Goal: Task Accomplishment & Management: Use online tool/utility

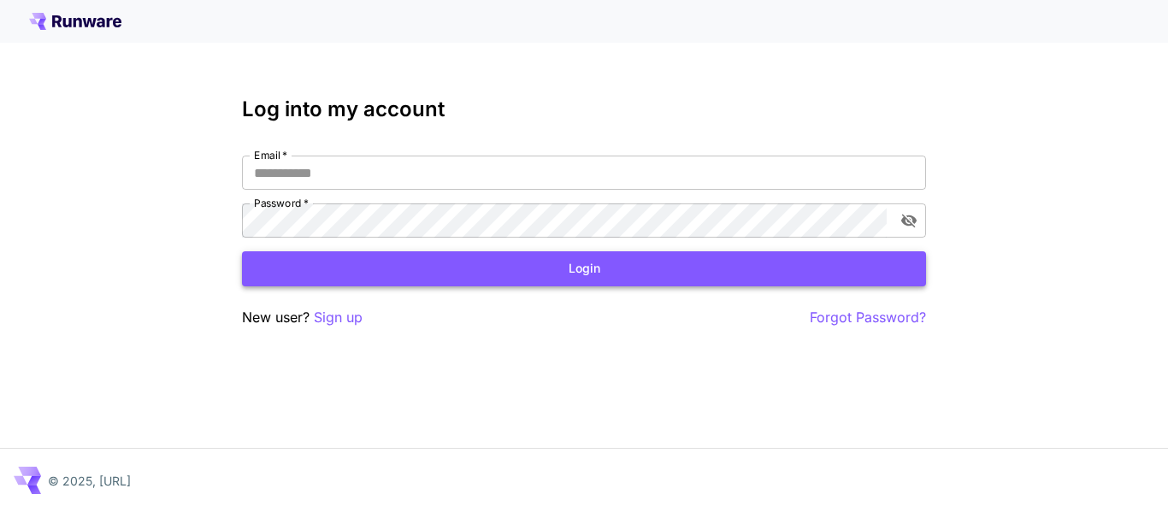
type input "**********"
click at [575, 267] on button "Login" at bounding box center [584, 268] width 684 height 35
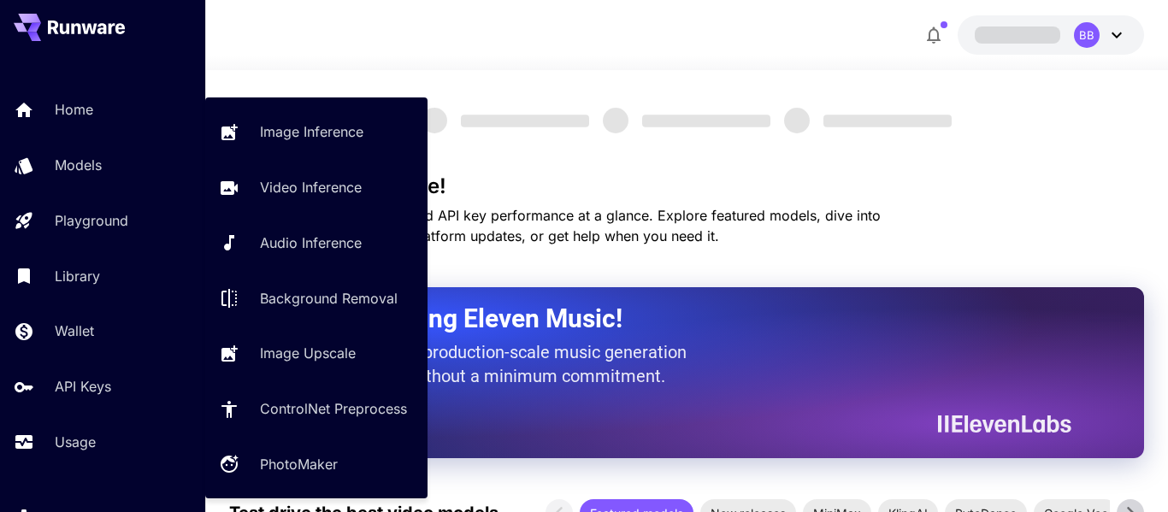
click at [633, 187] on h3 "Welcome to Runware!" at bounding box center [686, 186] width 915 height 24
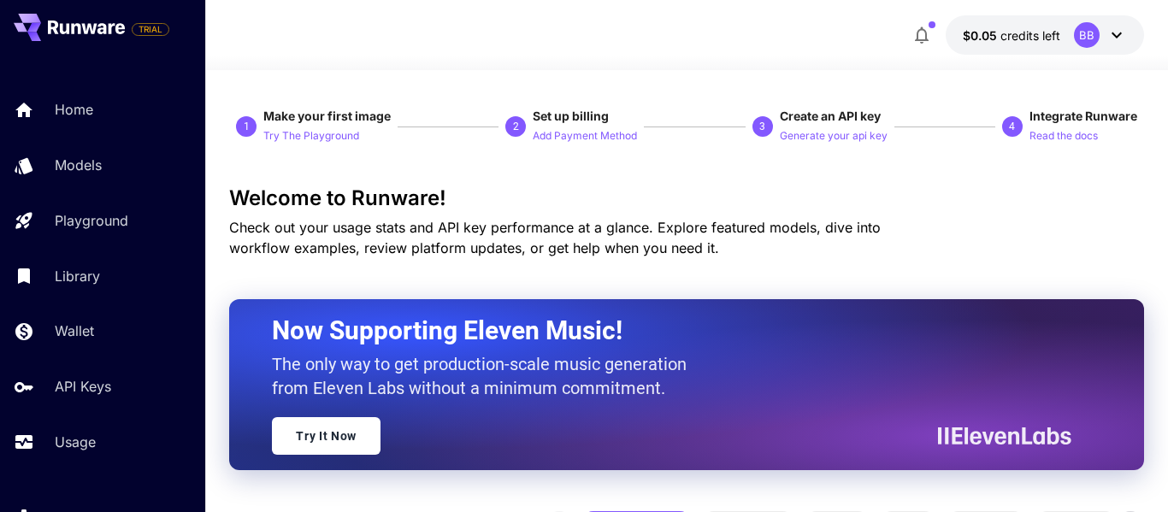
scroll to position [55, 0]
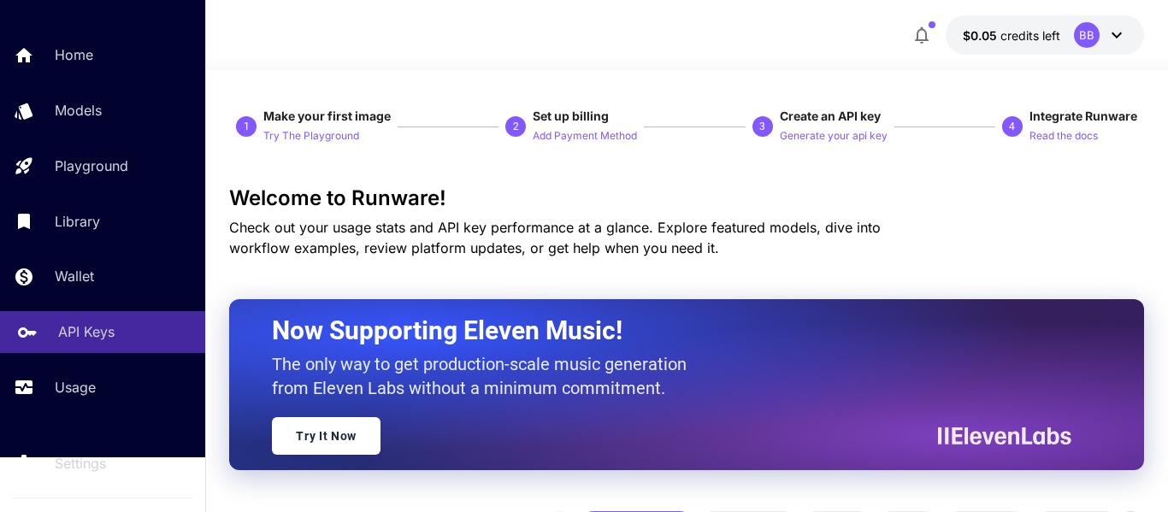
click at [104, 332] on p "API Keys" at bounding box center [86, 331] width 56 height 21
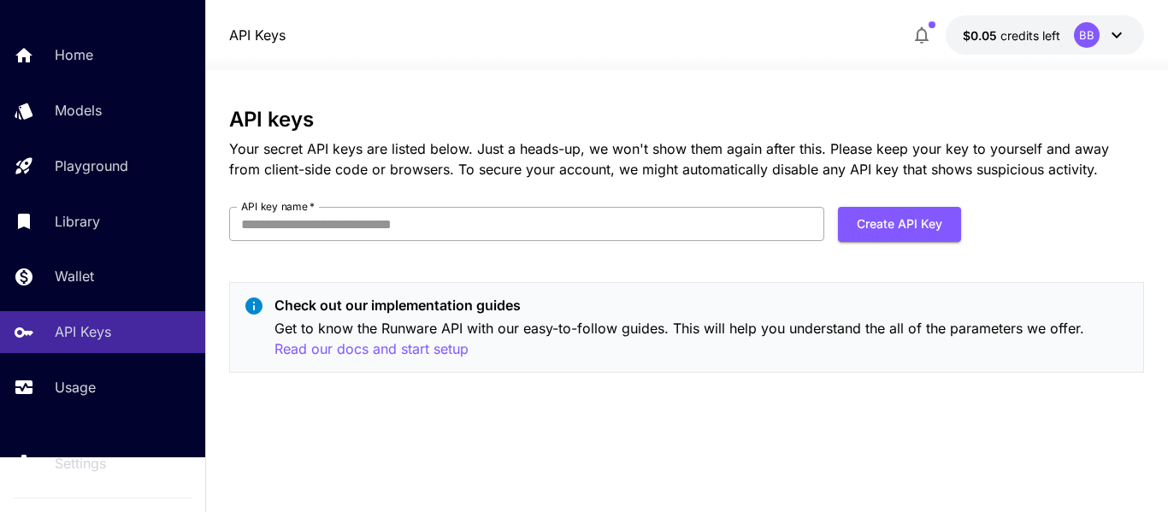
click at [623, 236] on input "API key name   *" at bounding box center [526, 224] width 595 height 34
type input "***"
click at [933, 213] on button "Create API Key" at bounding box center [899, 224] width 123 height 35
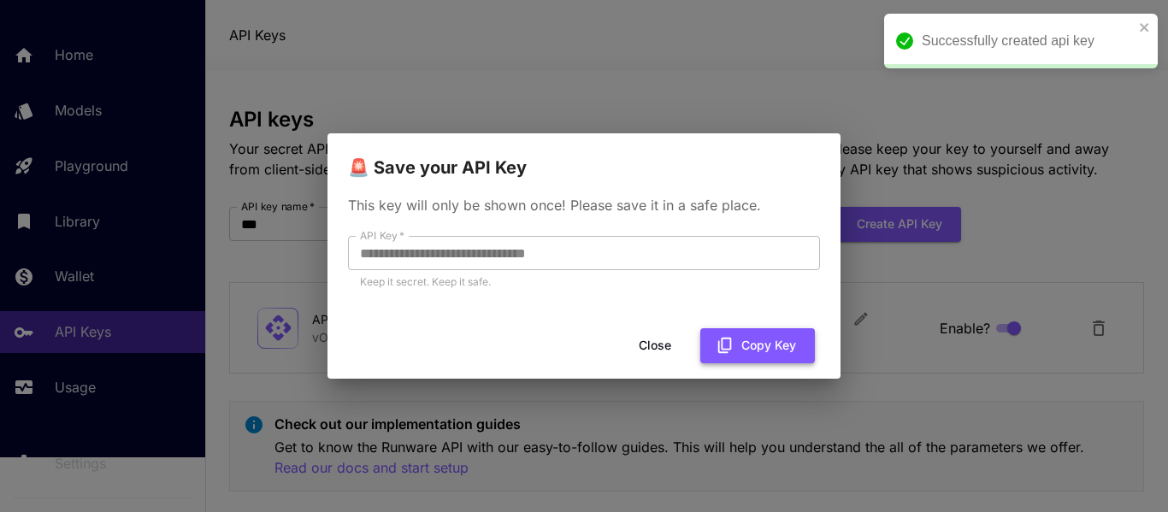
click at [714, 347] on button "Copy Key" at bounding box center [757, 345] width 115 height 35
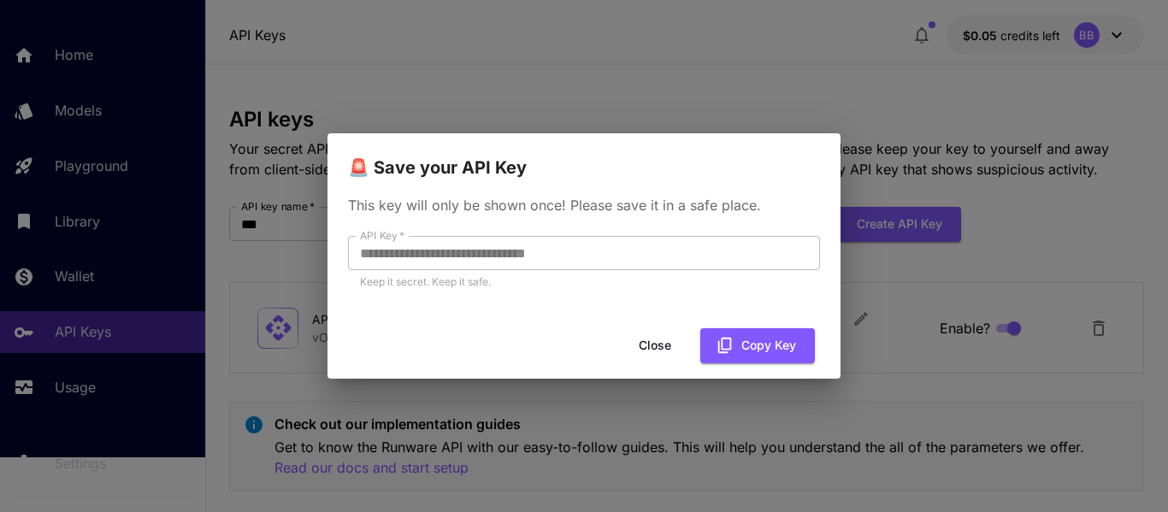
click at [645, 343] on button "Close" at bounding box center [654, 345] width 77 height 35
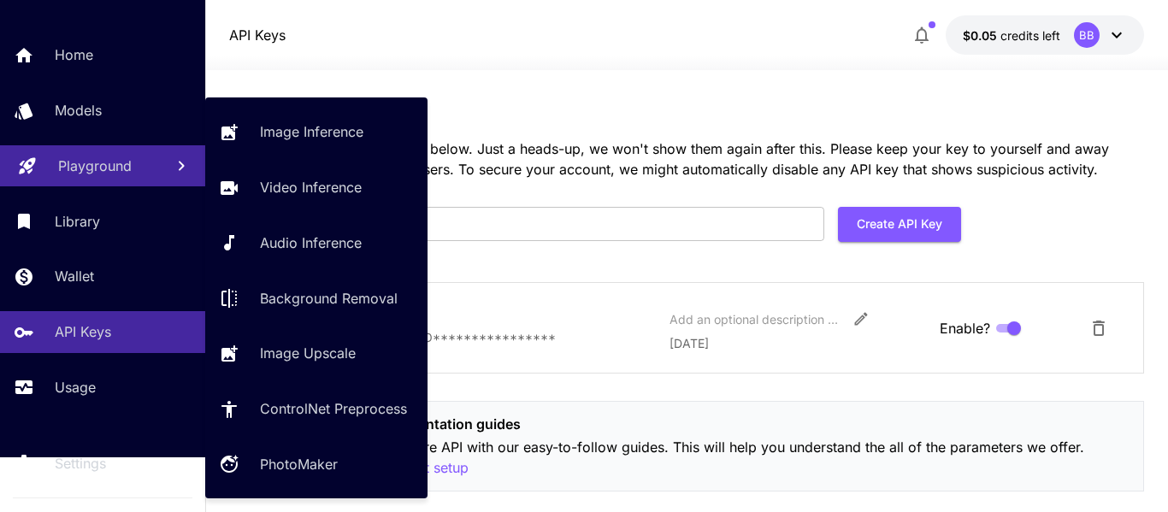
click at [51, 153] on link "Playground" at bounding box center [102, 166] width 205 height 42
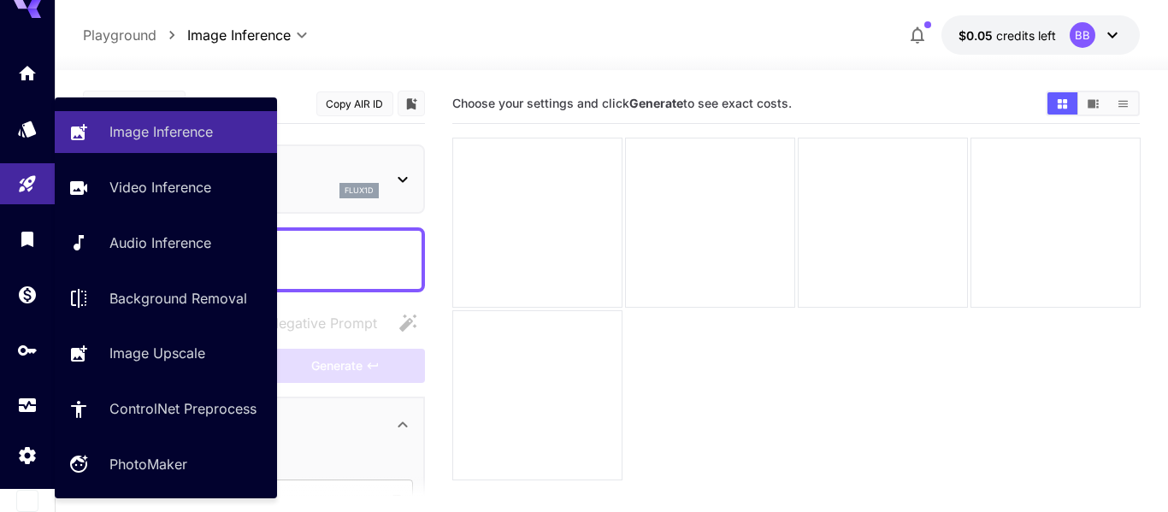
scroll to position [23, 0]
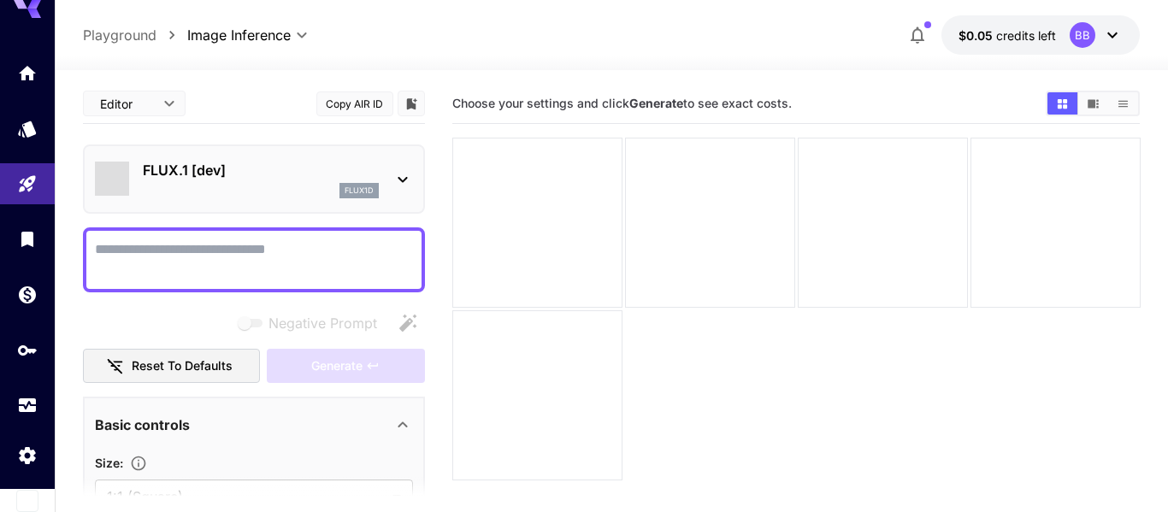
type input "**********"
click at [763, 359] on div at bounding box center [796, 309] width 688 height 343
click at [21, 79] on icon "Home" at bounding box center [29, 68] width 21 height 21
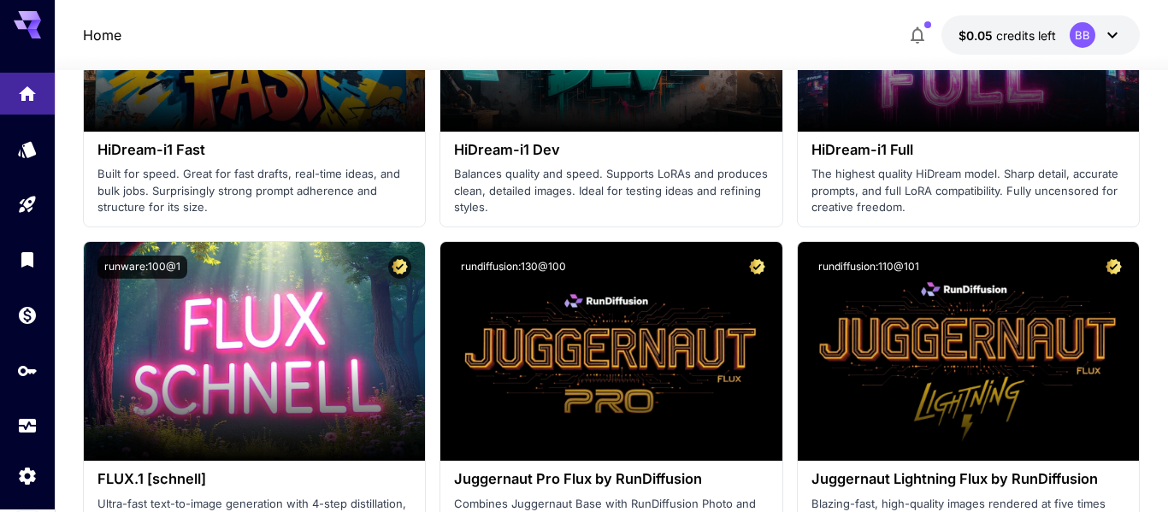
scroll to position [22, 0]
